Goal: Task Accomplishment & Management: Complete application form

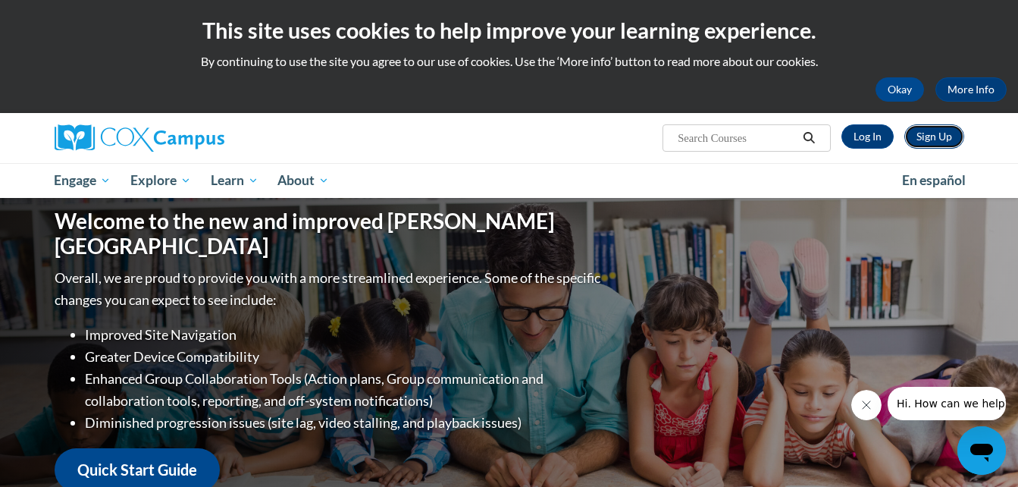
click at [936, 135] on link "Sign Up" at bounding box center [934, 136] width 60 height 24
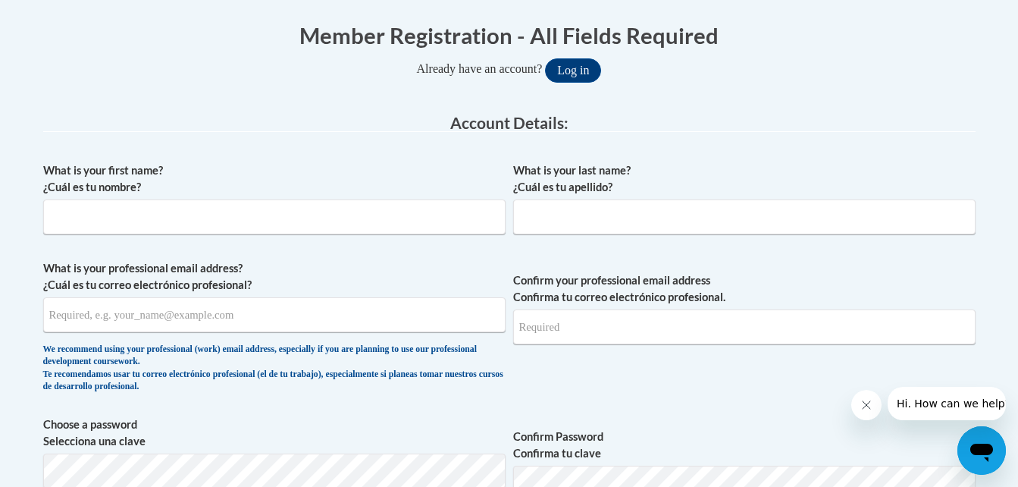
scroll to position [364, 0]
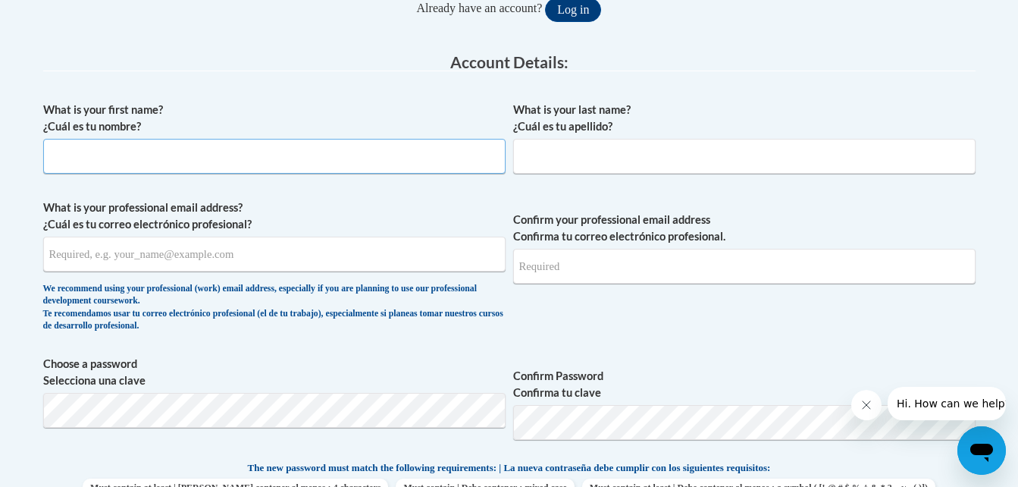
click at [82, 159] on input "What is your first name? ¿Cuál es tu nombre?" at bounding box center [274, 156] width 462 height 35
type input "Amanda"
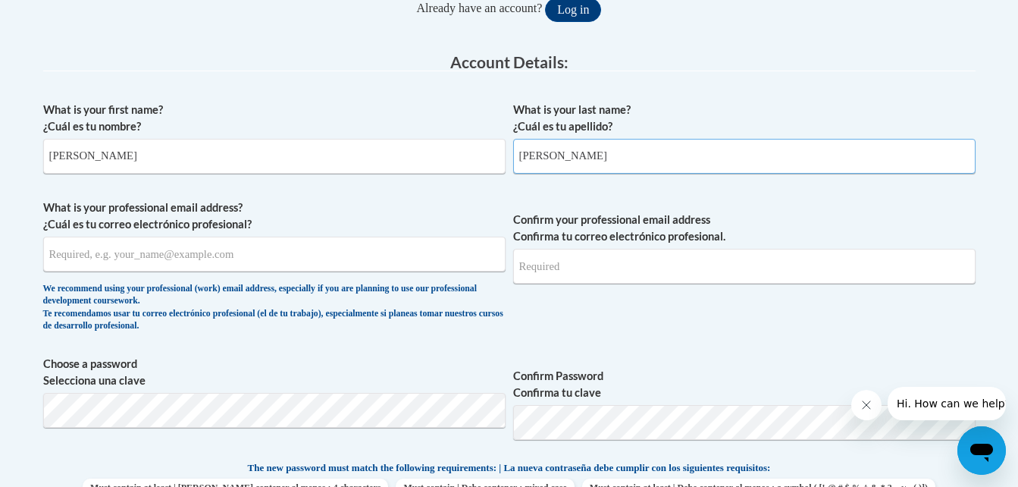
type input "Hayslip"
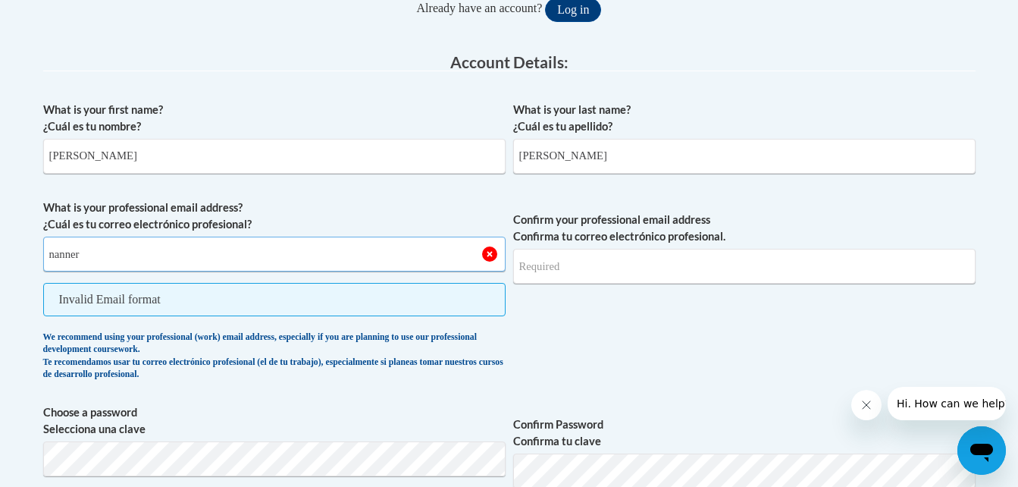
type input "[EMAIL_ADDRESS][DOMAIN_NAME]"
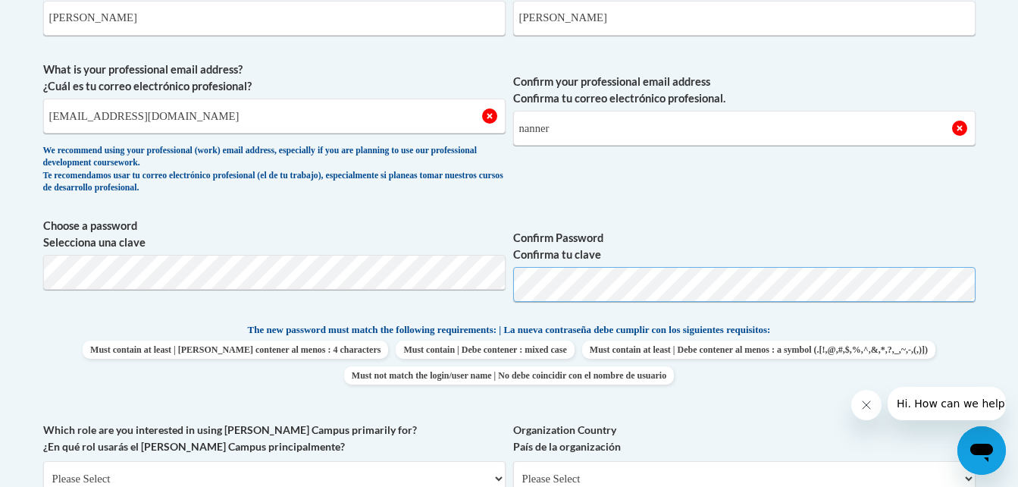
scroll to position [542, 0]
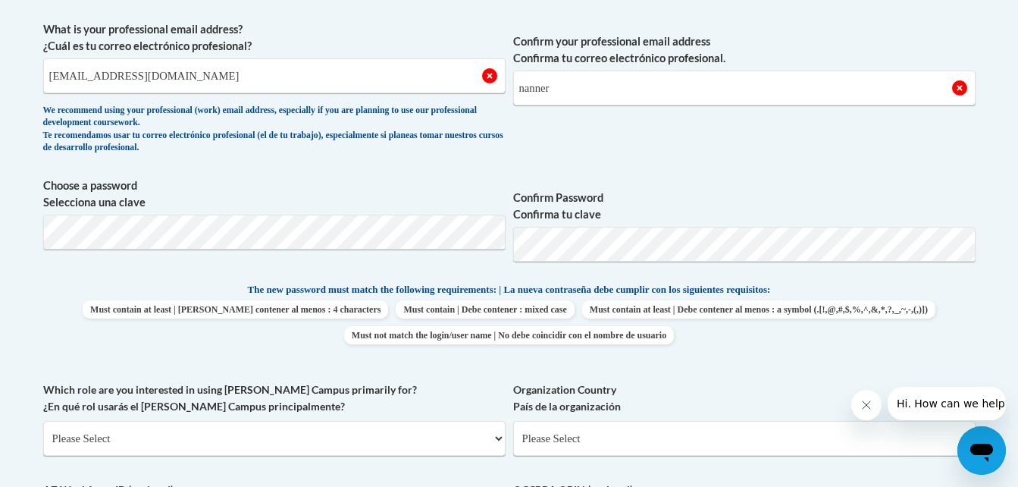
click at [830, 141] on span "Confirm your professional email address Confirma tu correo electrónico profesio…" at bounding box center [744, 91] width 462 height 140
click at [593, 93] on input "nanner" at bounding box center [744, 87] width 462 height 35
type input "nanner1456@hotmail.com"
click at [618, 137] on span "Confirm your professional email address Confirma tu correo electrónico profesio…" at bounding box center [744, 91] width 462 height 140
click at [187, 73] on input "nanner1456@hotmail.com" at bounding box center [274, 75] width 462 height 35
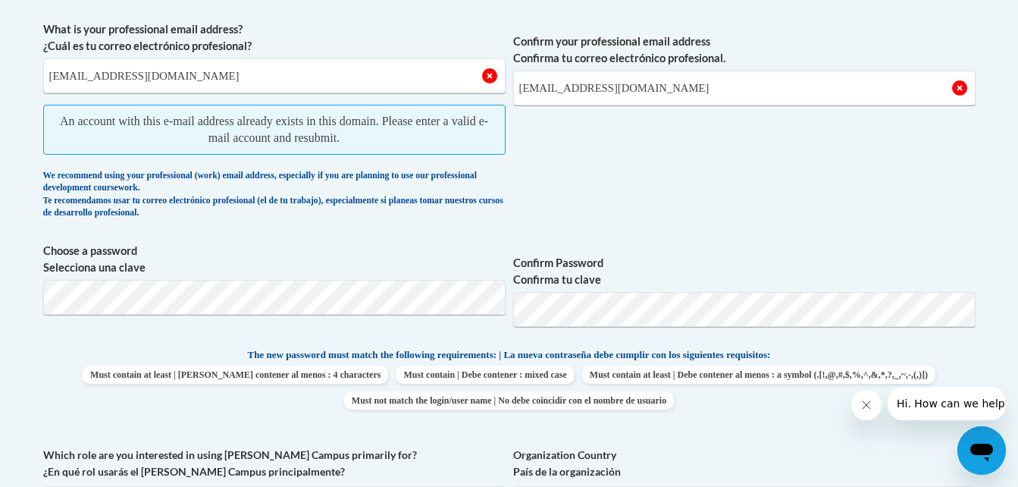
click at [683, 140] on span "Confirm your professional email address Confirma tu correo electrónico profesio…" at bounding box center [744, 123] width 462 height 205
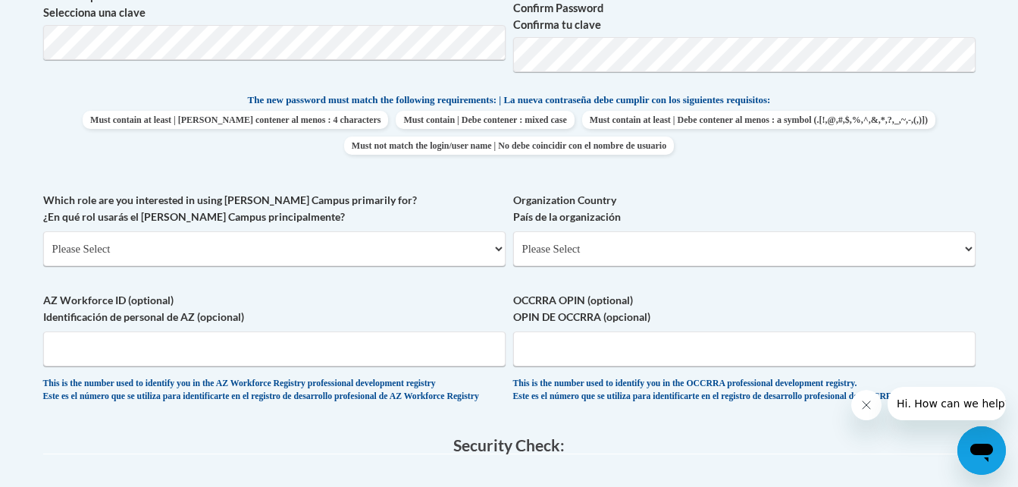
scroll to position [775, 0]
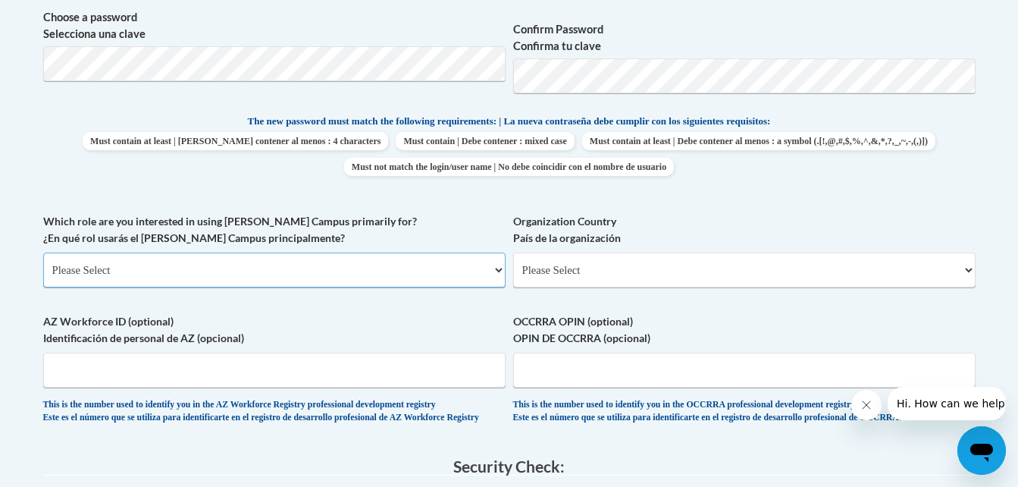
click at [126, 272] on select "Please Select College/University | Colegio/Universidad Community/Nonprofit Part…" at bounding box center [274, 269] width 462 height 35
select select "fbf2d438-af2f-41f8-98f1-81c410e29de3"
click at [43, 252] on select "Please Select College/University | Colegio/Universidad Community/Nonprofit Part…" at bounding box center [274, 269] width 462 height 35
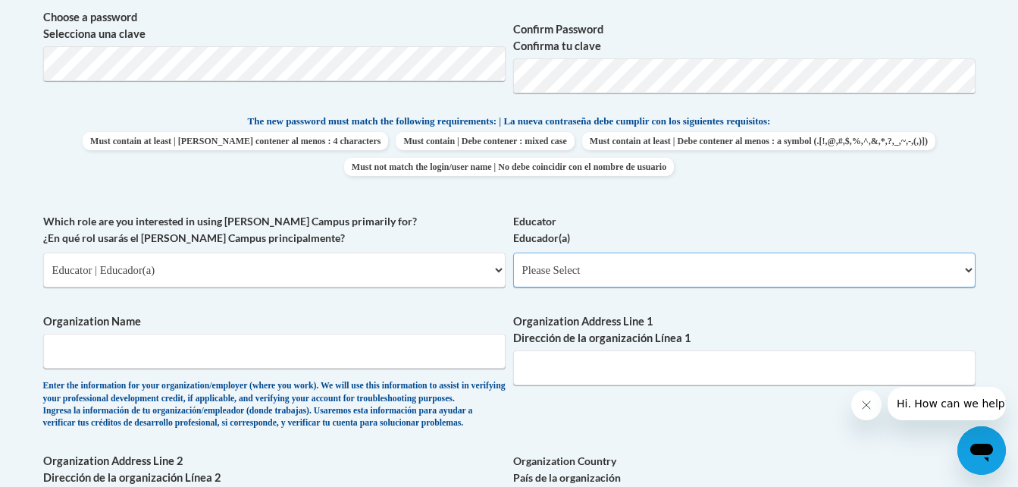
click at [628, 266] on select "Please Select Early Learning/Daycare Teacher/Family Home Care Provider | Maestr…" at bounding box center [744, 269] width 462 height 35
select select "11a86997-7122-4e2e-80c7-11975180ece4"
click at [513, 252] on select "Please Select Early Learning/Daycare Teacher/Family Home Care Provider | Maestr…" at bounding box center [744, 269] width 462 height 35
click at [337, 360] on input "Organization Name" at bounding box center [274, 350] width 462 height 35
type input "A Kid's World Covington"
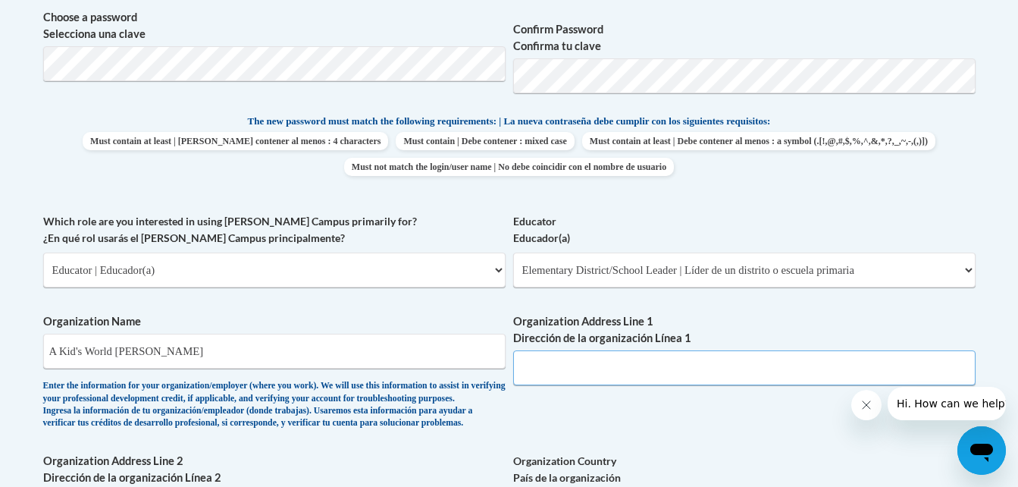
click at [604, 376] on input "Organization Address Line 1 Dirección de la organización Línea 1" at bounding box center [744, 367] width 462 height 35
type input "25 Kirkland Rd"
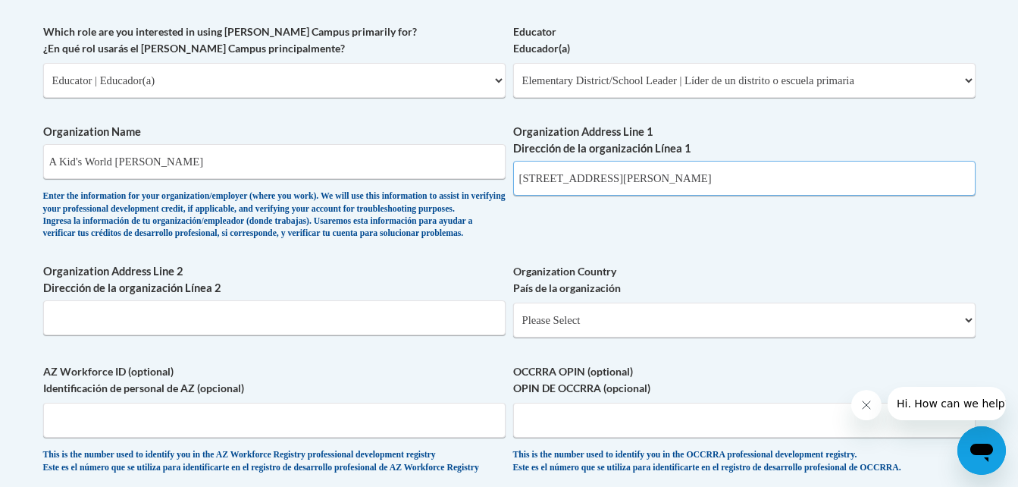
scroll to position [988, 0]
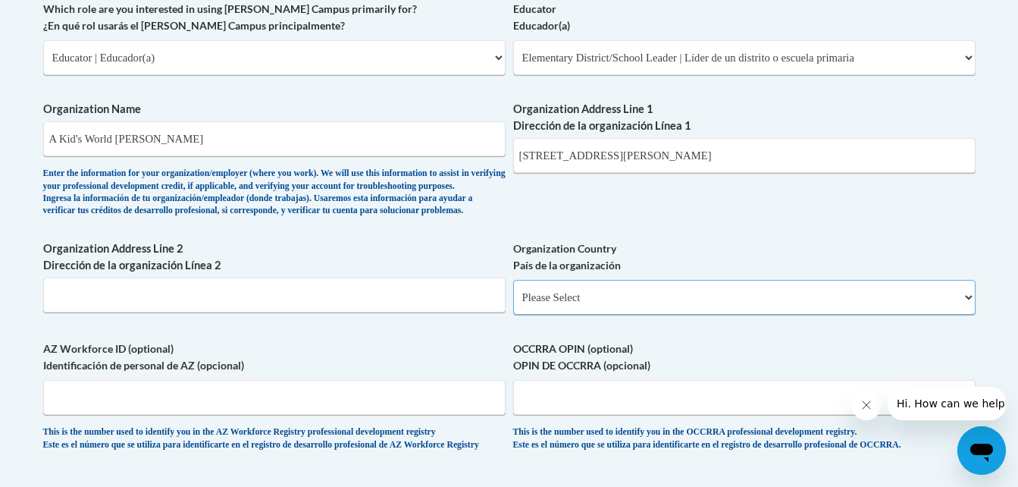
click at [587, 315] on select "Please Select United States | Estados Unidos Outside of the United States | Fue…" at bounding box center [744, 297] width 462 height 35
select select "ad49bcad-a171-4b2e-b99c-48b446064914"
click at [513, 304] on select "Please Select United States | Estados Unidos Outside of the United States | Fue…" at bounding box center [744, 297] width 462 height 35
select select
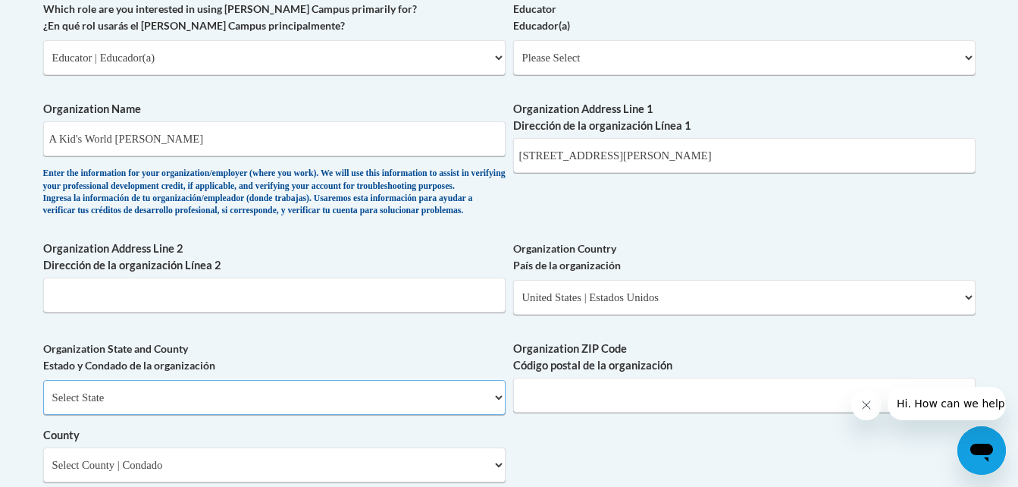
click at [224, 415] on select "Select State Alabama Alaska Arizona Arkansas California Colorado Connecticut De…" at bounding box center [274, 397] width 462 height 35
select select "Georgia"
click at [43, 405] on select "Select State Alabama Alaska Arizona Arkansas California Colorado Connecticut De…" at bounding box center [274, 397] width 462 height 35
click at [556, 412] on input "Organization ZIP Code Código postal de la organización" at bounding box center [744, 394] width 462 height 35
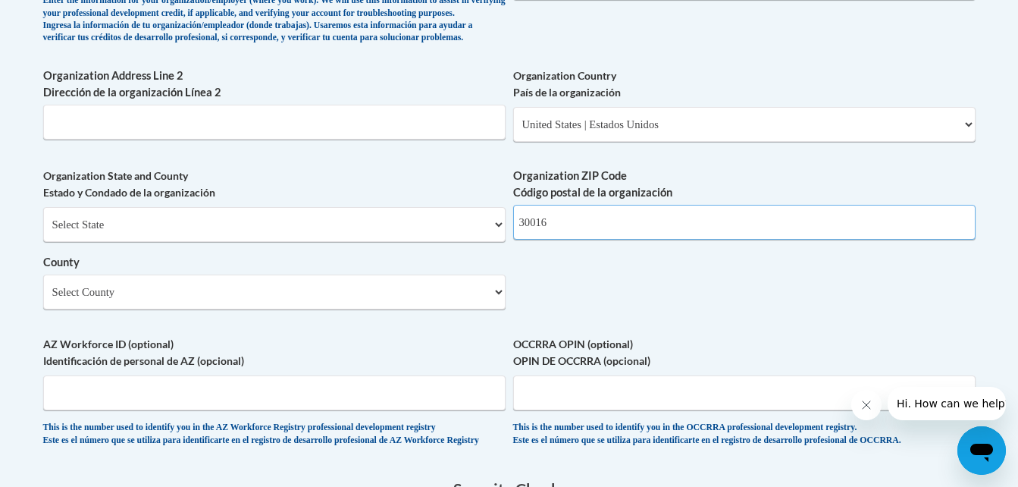
scroll to position [1200, 0]
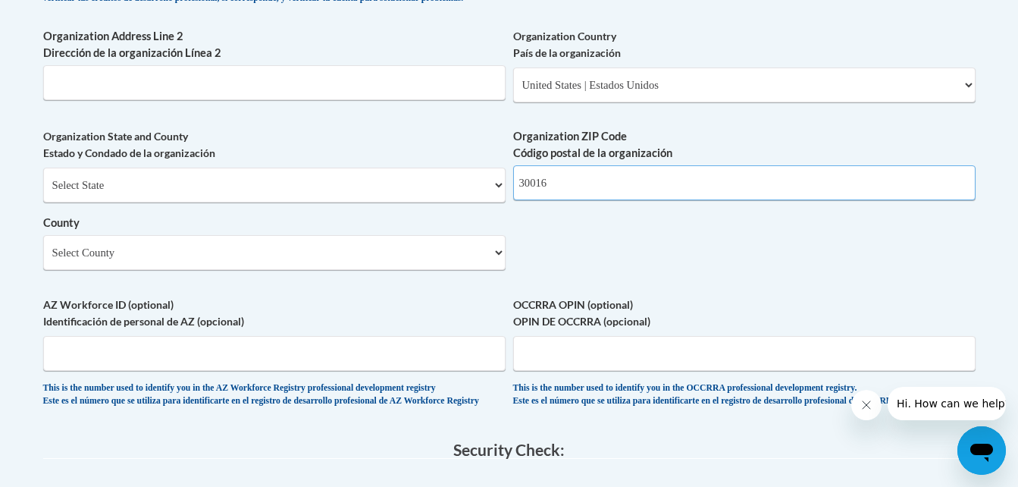
type input "30016"
click at [340, 270] on select "Select County Appling Atkinson Bacon Baker Baldwin Banks Barrow Bartow Ben Hill…" at bounding box center [274, 252] width 462 height 35
select select "Newton"
click at [43, 260] on select "Select County Appling Atkinson Bacon Baker Baldwin Banks Barrow Bartow Ben Hill…" at bounding box center [274, 252] width 462 height 35
click at [337, 330] on label "AZ Workforce ID (optional) Identificación de personal de AZ (opcional)" at bounding box center [274, 312] width 462 height 33
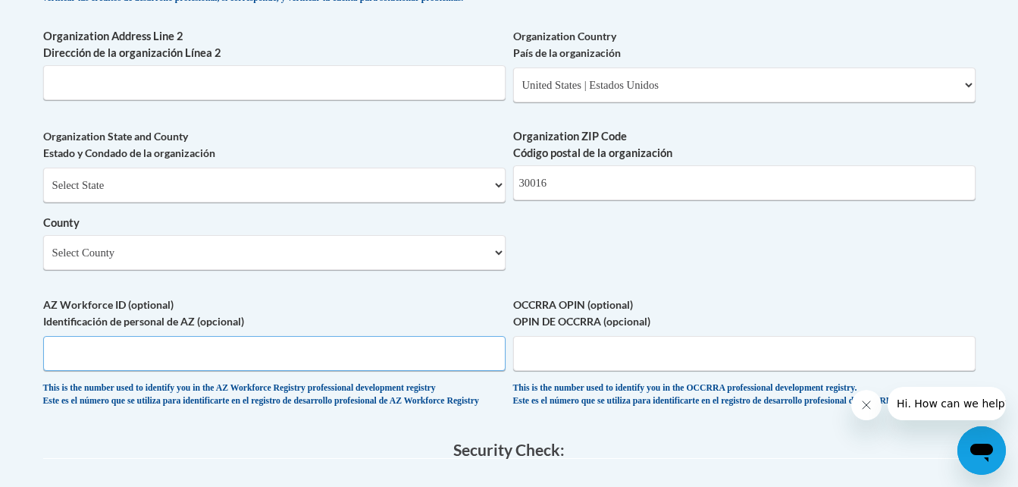
click at [337, 336] on input "AZ Workforce ID (optional) Identificación de personal de AZ (opcional)" at bounding box center [274, 353] width 462 height 35
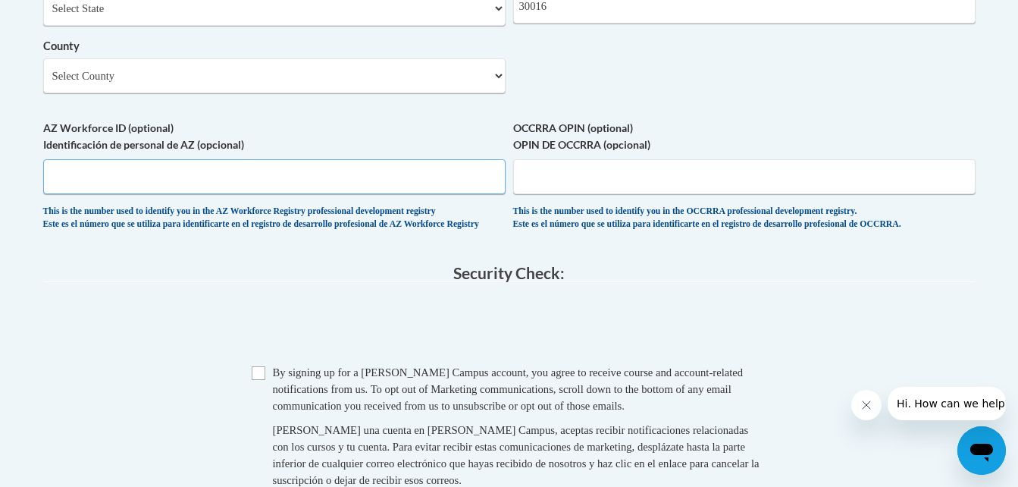
scroll to position [1448, 0]
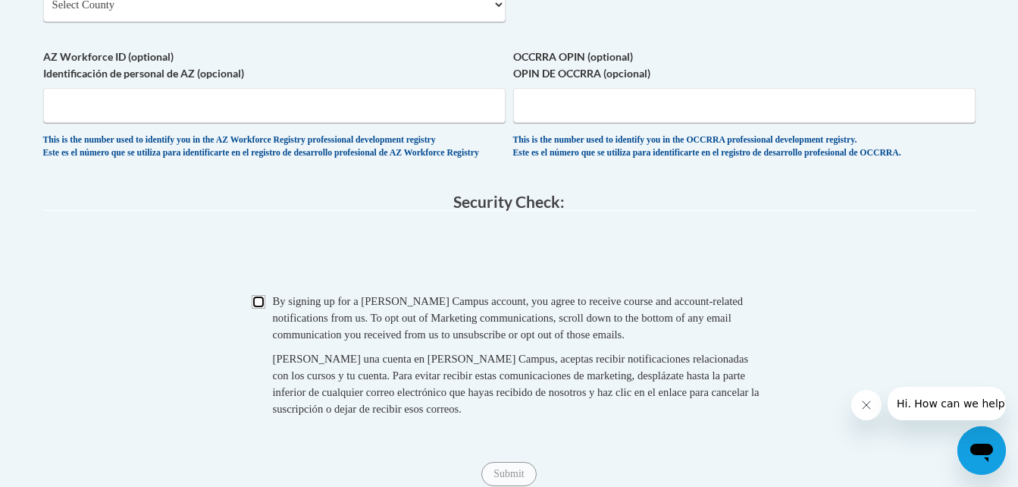
click at [258, 308] on input "Checkbox" at bounding box center [259, 302] width 14 height 14
checkbox input "true"
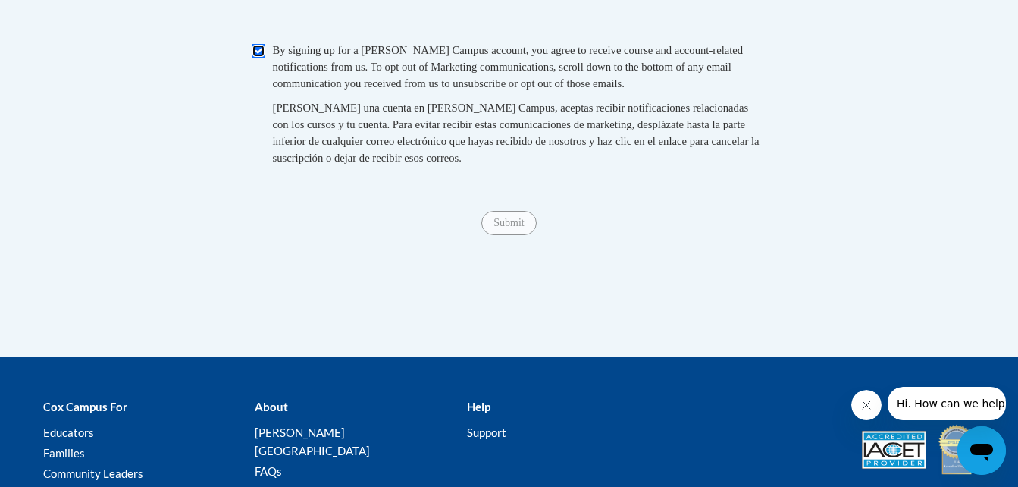
scroll to position [1711, 0]
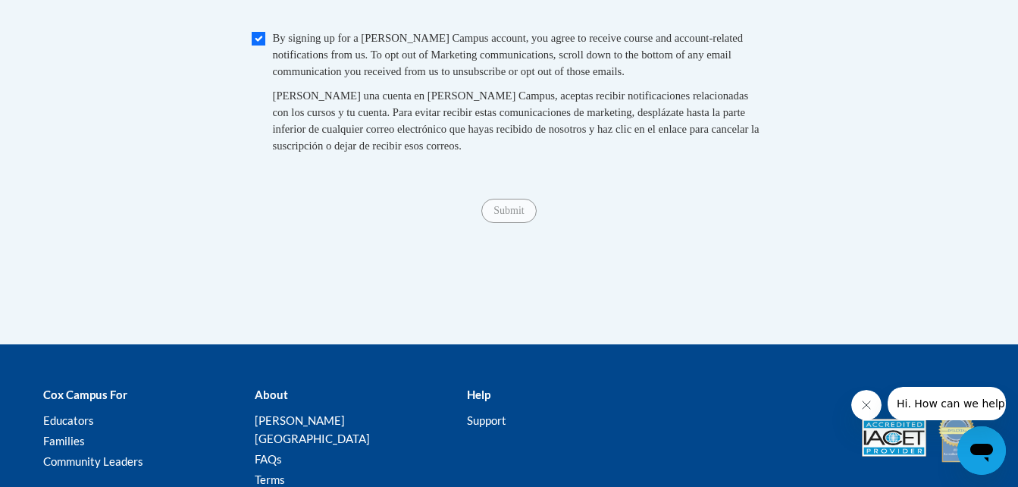
click at [510, 215] on span "Submit" at bounding box center [508, 209] width 55 height 12
click at [512, 215] on span "Submit" at bounding box center [508, 209] width 55 height 12
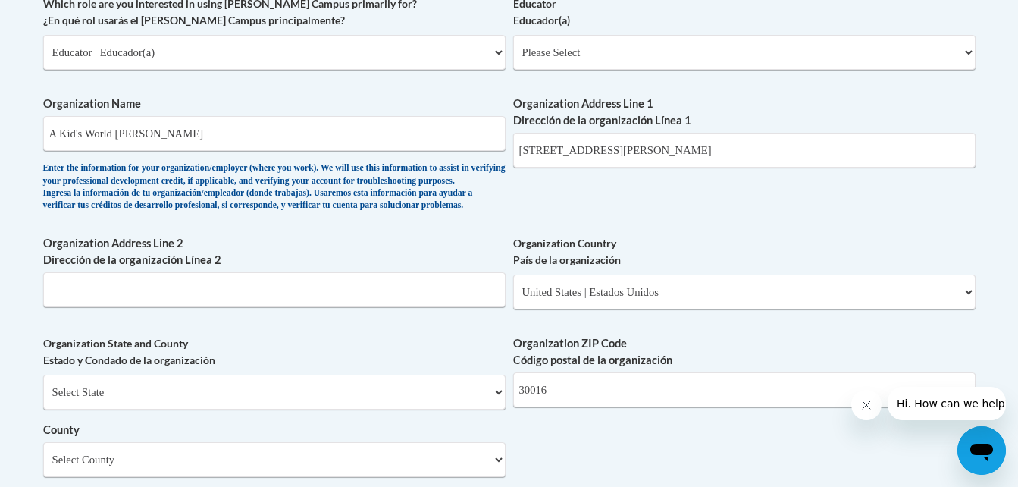
scroll to position [1502, 0]
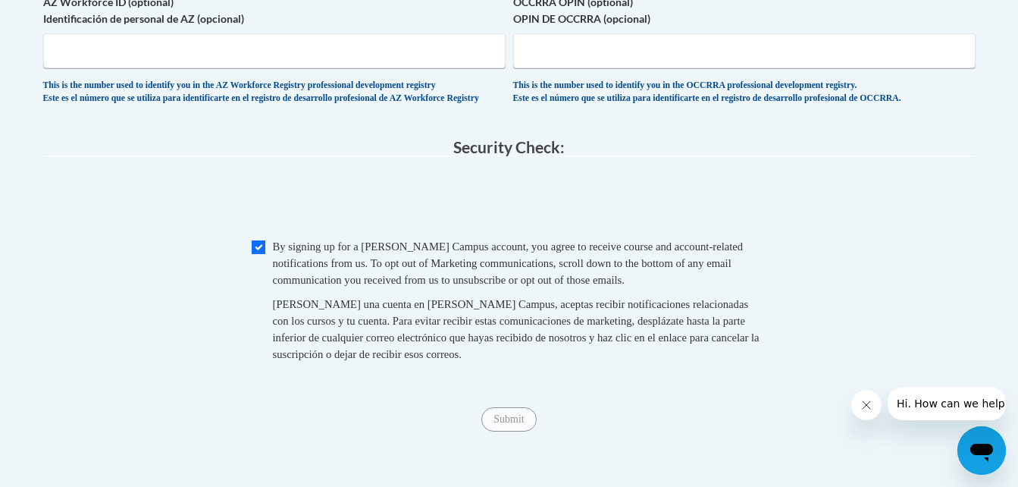
click at [505, 424] on span "Submit" at bounding box center [508, 418] width 55 height 12
click at [518, 431] on div "Submit Submit" at bounding box center [509, 419] width 932 height 24
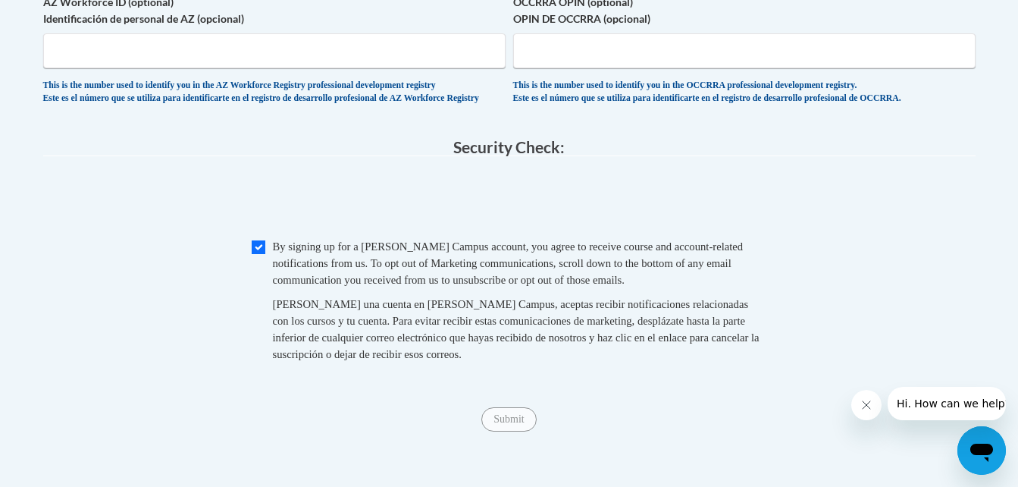
click at [518, 431] on div "Submit Submit" at bounding box center [509, 419] width 932 height 24
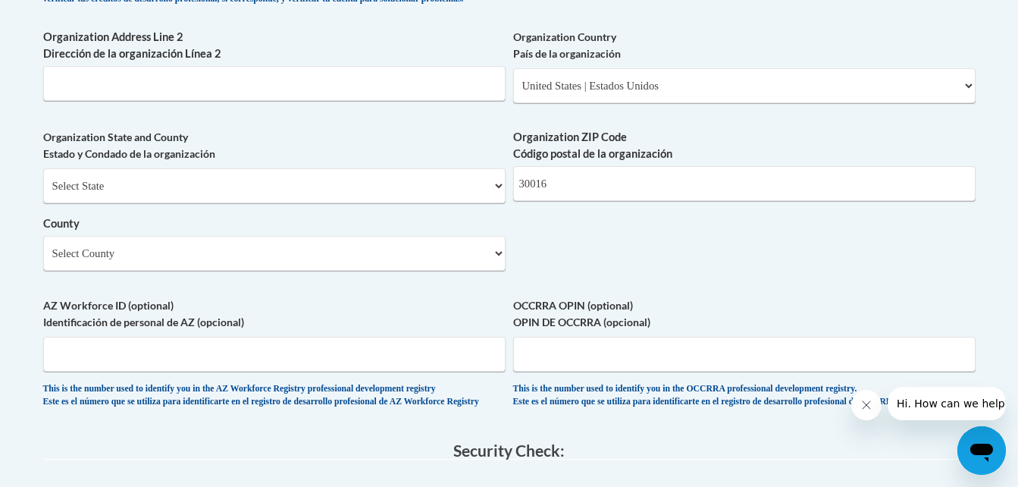
scroll to position [1169, 0]
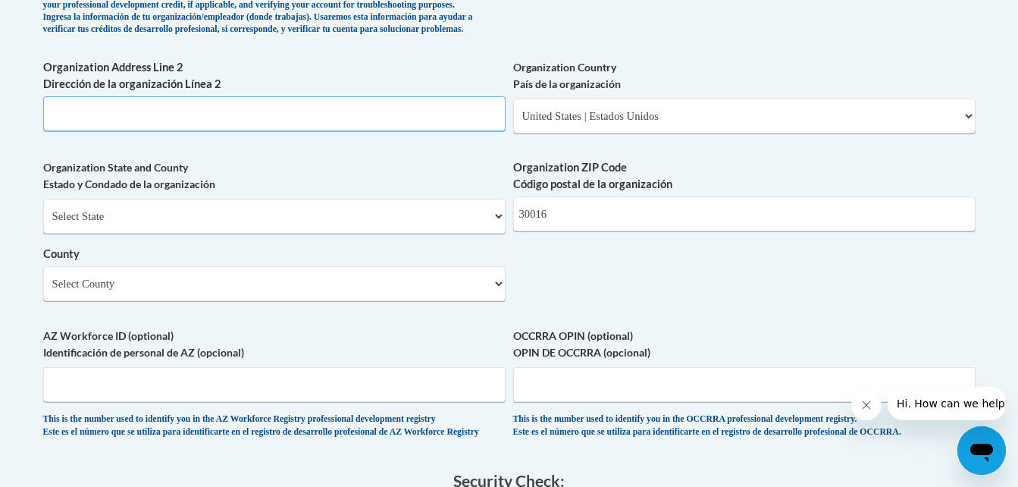
click at [409, 131] on input "Organization Address Line 2 Dirección de la organización Línea 2" at bounding box center [274, 113] width 462 height 35
type input "Covington"
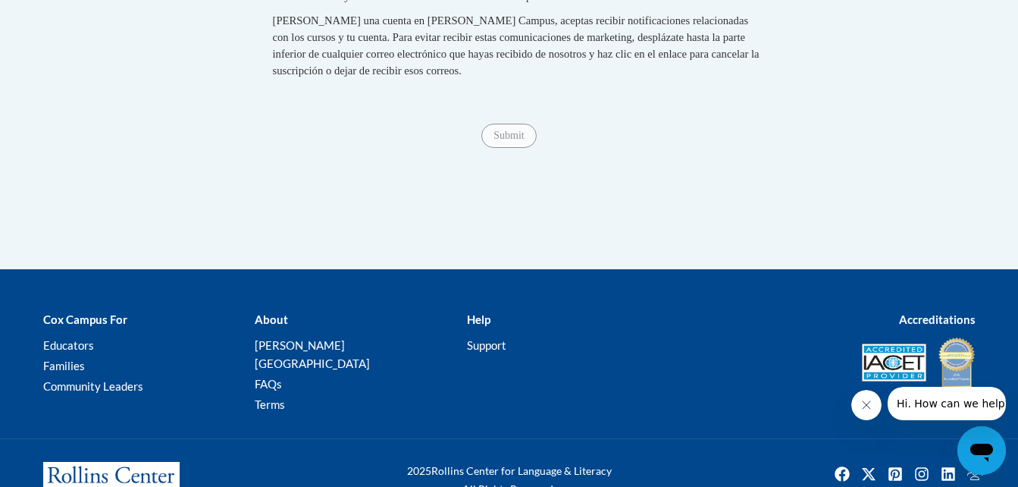
scroll to position [1855, 0]
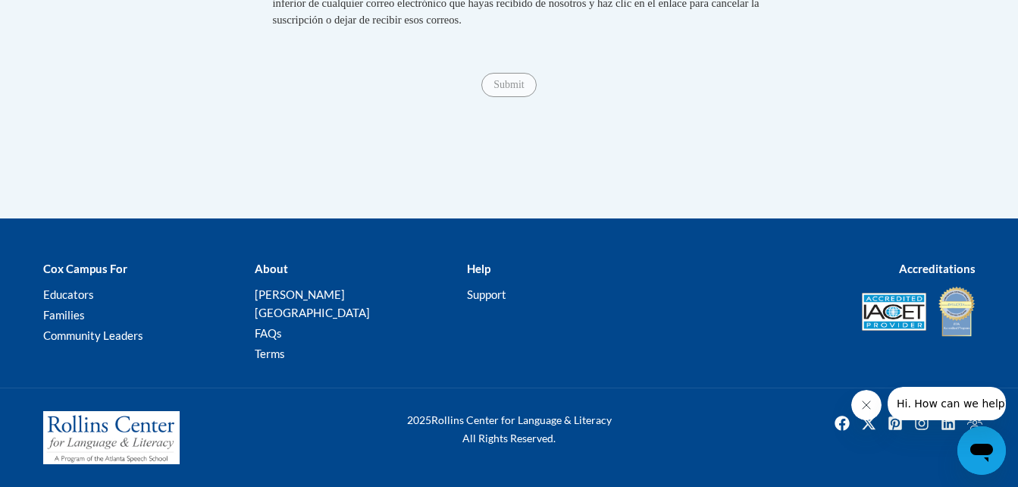
click at [499, 89] on span "Submit" at bounding box center [508, 83] width 55 height 12
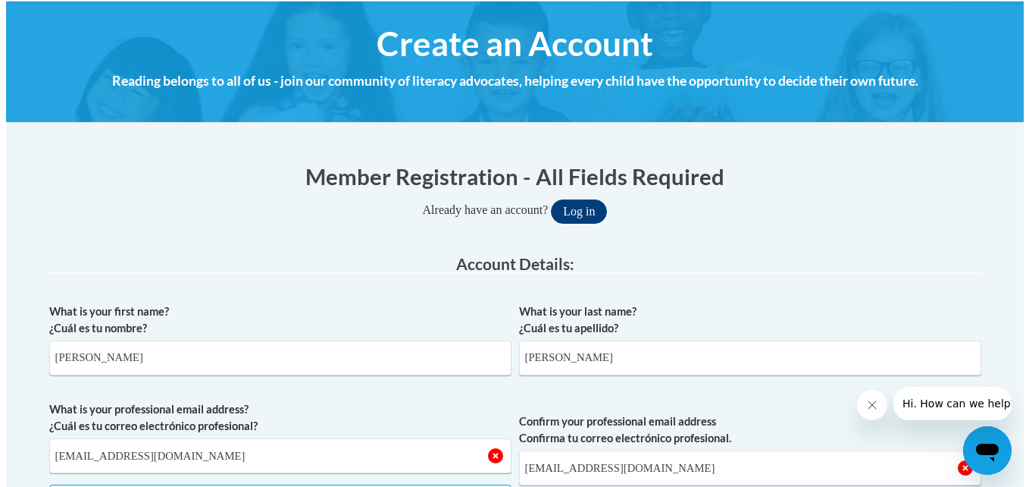
scroll to position [158, 0]
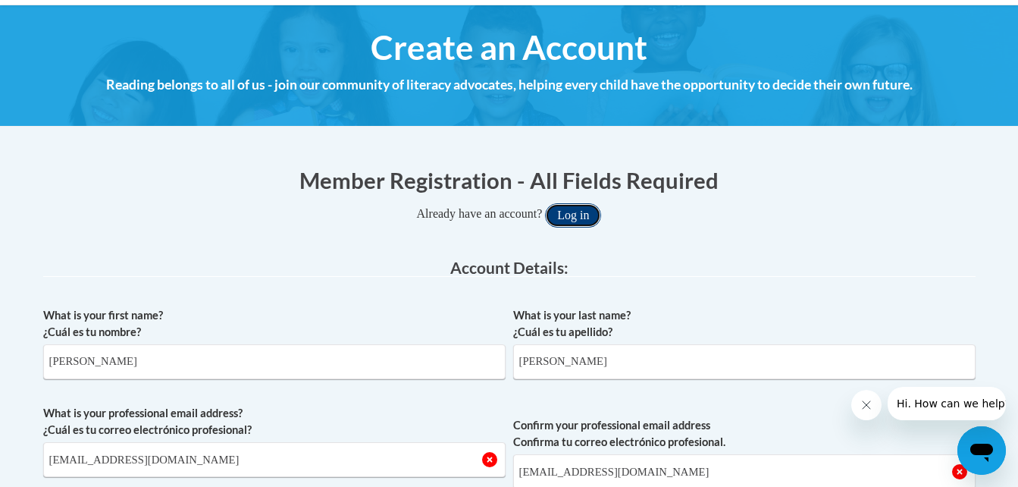
click at [579, 211] on button "Log in" at bounding box center [573, 215] width 56 height 24
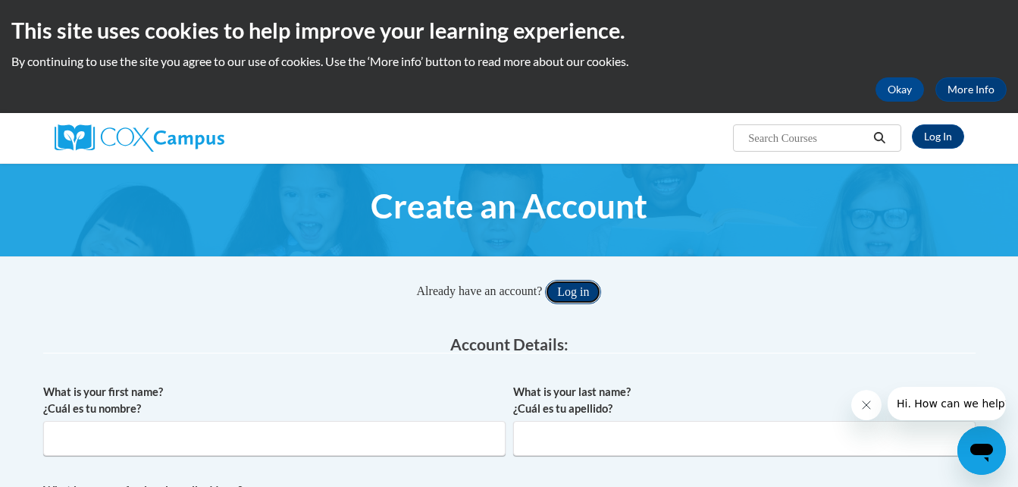
click at [592, 293] on button "Log in" at bounding box center [573, 292] width 56 height 24
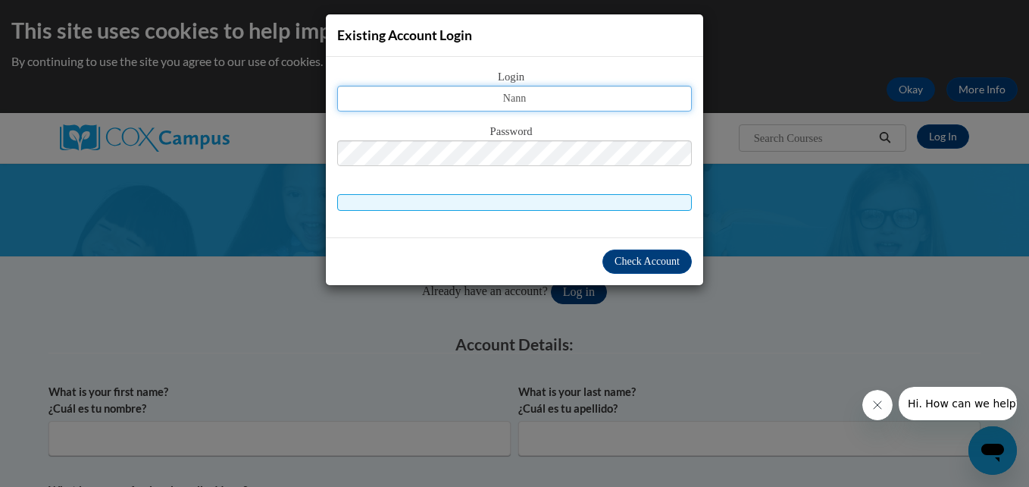
type input "nanner1456@hotmail.com"
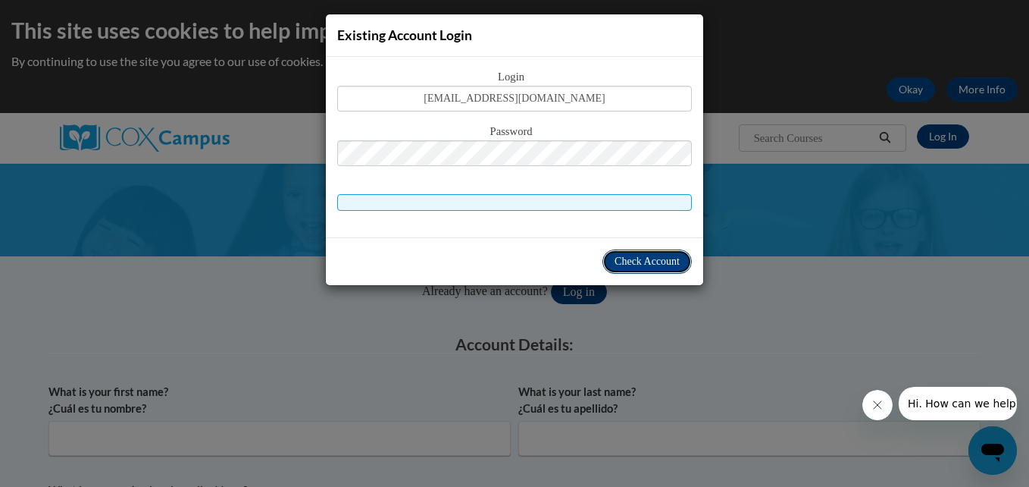
click at [637, 258] on span "Check Account" at bounding box center [647, 260] width 65 height 11
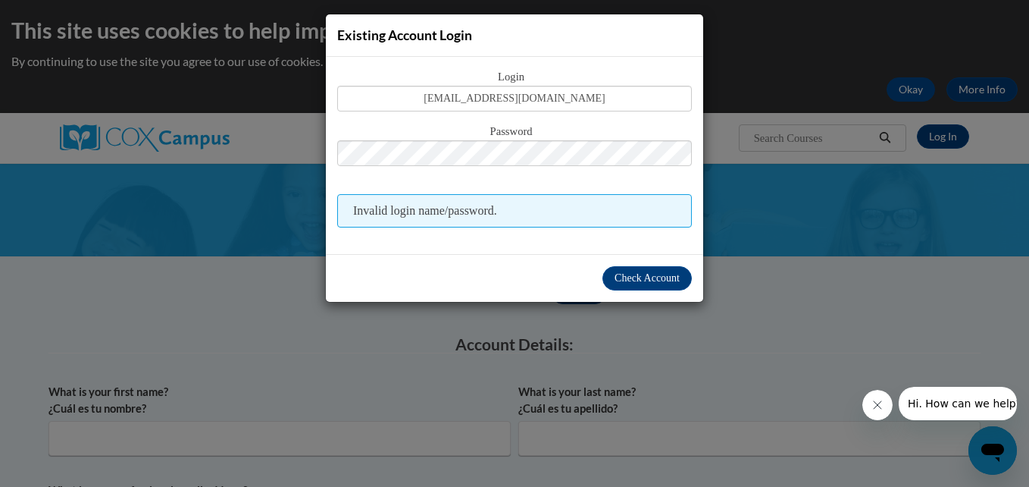
click at [918, 18] on div "Existing Account Login Login nanner1456@hotmail.com Password Invalid login name…" at bounding box center [514, 243] width 1029 height 487
